Goal: Task Accomplishment & Management: Manage account settings

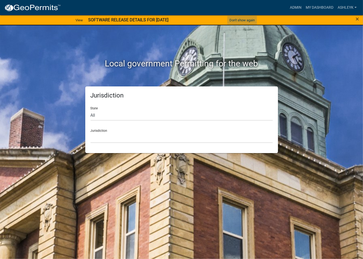
click at [244, 20] on button "Don't show again" at bounding box center [242, 20] width 30 height 9
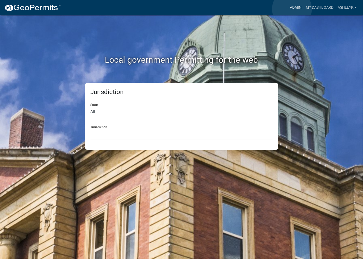
click at [292, 9] on link "Admin" at bounding box center [296, 8] width 16 height 10
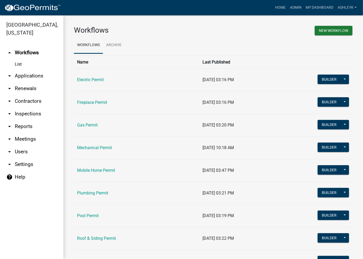
click at [24, 106] on link "arrow_drop_down Contractors" at bounding box center [31, 101] width 63 height 13
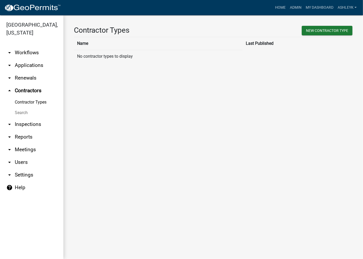
click at [19, 114] on link "Search" at bounding box center [31, 113] width 63 height 11
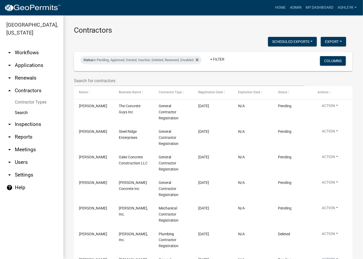
click at [116, 73] on wm-filter-builder "Status in Pending, Approved, Denied, Inactive, Deleted, Renewed, Disabled + Fil…" at bounding box center [213, 69] width 278 height 34
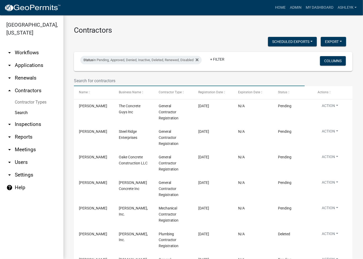
click at [115, 78] on input "text" at bounding box center [189, 80] width 231 height 11
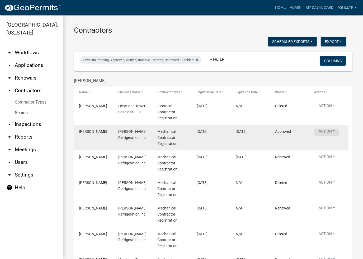
type input "fisher"
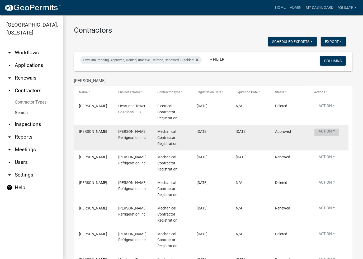
click at [324, 130] on button "Action" at bounding box center [326, 133] width 25 height 8
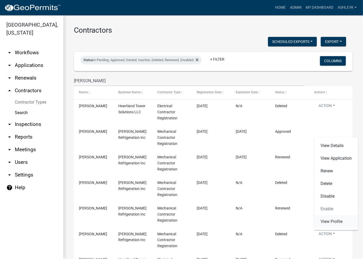
click at [331, 224] on link "View Profile" at bounding box center [336, 222] width 44 height 13
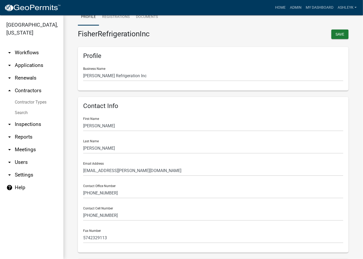
scroll to position [26, 0]
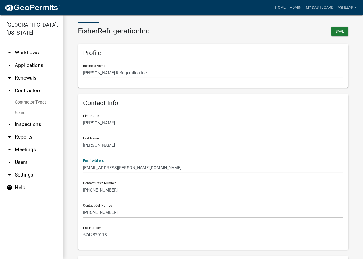
drag, startPoint x: 135, startPoint y: 171, endPoint x: 77, endPoint y: 162, distance: 58.3
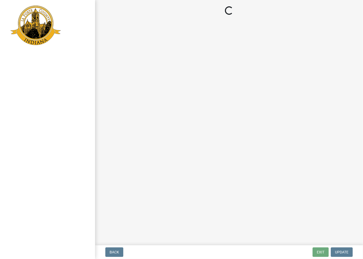
select select "2: 1"
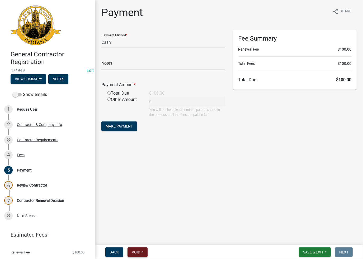
click at [137, 249] on button "Void" at bounding box center [137, 252] width 20 height 9
click at [145, 237] on button "Void" at bounding box center [148, 238] width 42 height 13
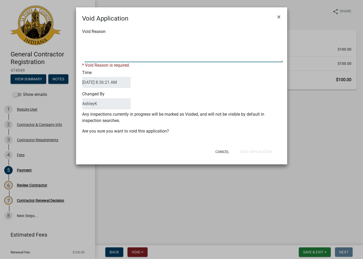
click at [116, 39] on textarea "Void Reason" at bounding box center [183, 49] width 198 height 26
type textarea "void"
click at [254, 152] on form "Void Application × Void Reason * Void Reason is required. Time [DATE] 8:36:21 A…" at bounding box center [181, 83] width 211 height 152
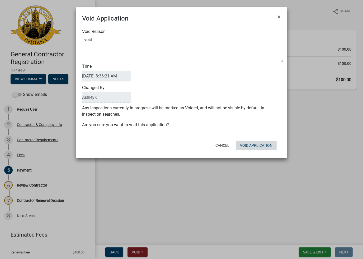
click at [266, 146] on button "Void Application" at bounding box center [256, 145] width 41 height 9
